Goal: Navigation & Orientation: Find specific page/section

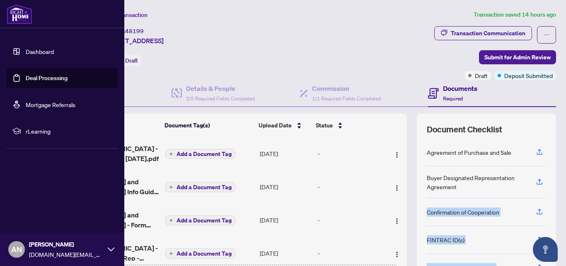
scroll to position [105, 0]
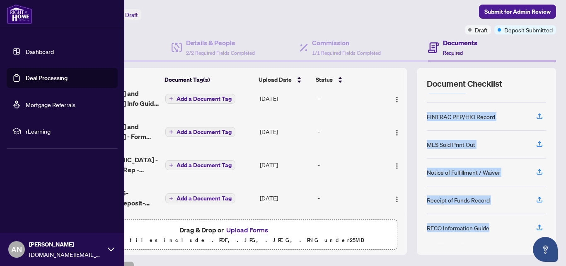
click at [26, 50] on link "Dashboard" at bounding box center [40, 51] width 28 height 7
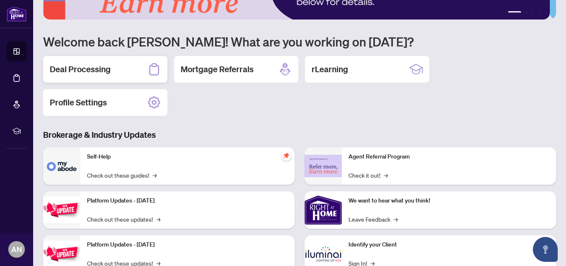
click at [101, 59] on div "Deal Processing" at bounding box center [105, 69] width 124 height 27
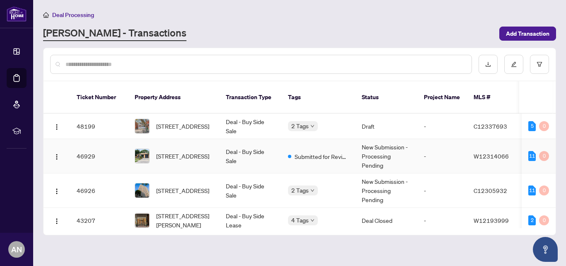
click at [109, 151] on td "46929" at bounding box center [99, 156] width 58 height 34
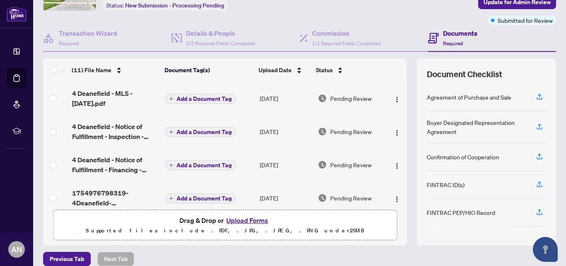
scroll to position [94, 0]
